Goal: Use online tool/utility: Utilize a website feature to perform a specific function

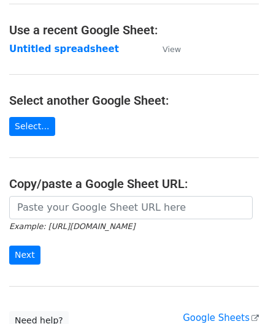
scroll to position [61, 0]
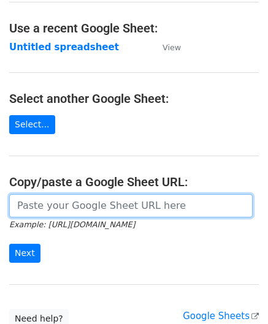
click at [65, 206] on input "url" at bounding box center [130, 205] width 243 height 23
paste input "[URL][DOMAIN_NAME]"
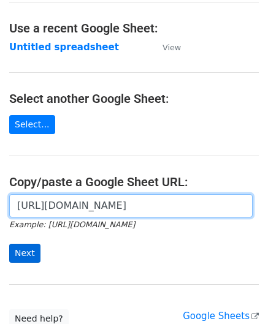
type input "[URL][DOMAIN_NAME]"
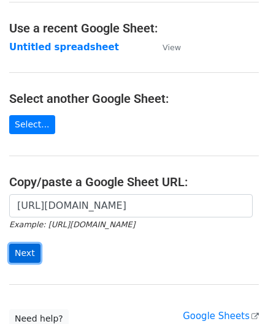
click at [26, 249] on input "Next" at bounding box center [24, 253] width 31 height 19
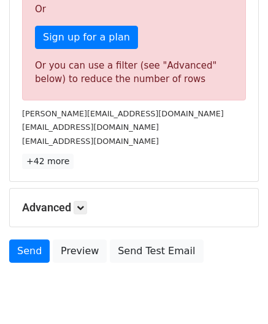
scroll to position [413, 0]
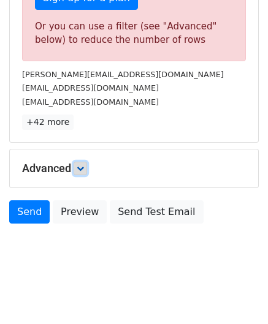
click at [80, 165] on icon at bounding box center [80, 168] width 7 height 7
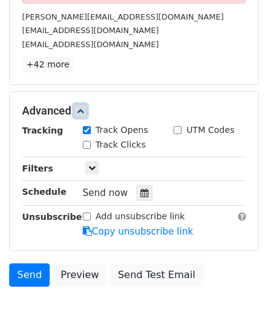
scroll to position [475, 0]
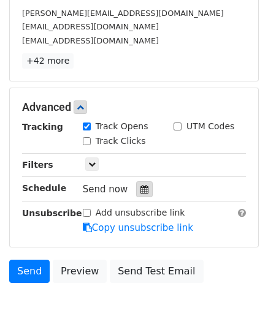
click at [138, 181] on div at bounding box center [144, 189] width 17 height 16
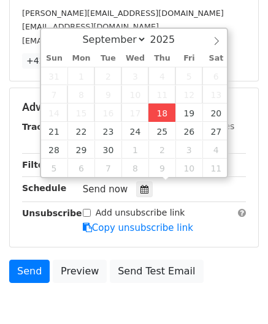
type input "2025-09-18 12:00"
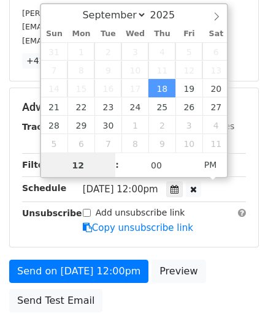
paste input "5"
type input "5"
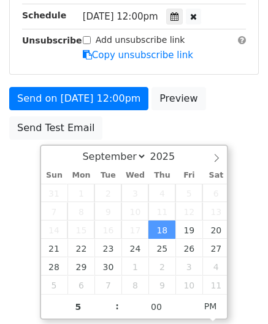
type input "2025-09-18 17:00"
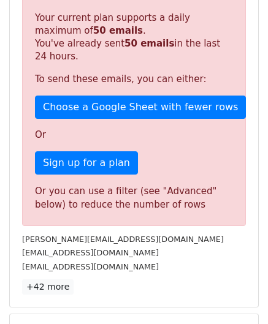
scroll to position [562, 0]
